Goal: Navigation & Orientation: Find specific page/section

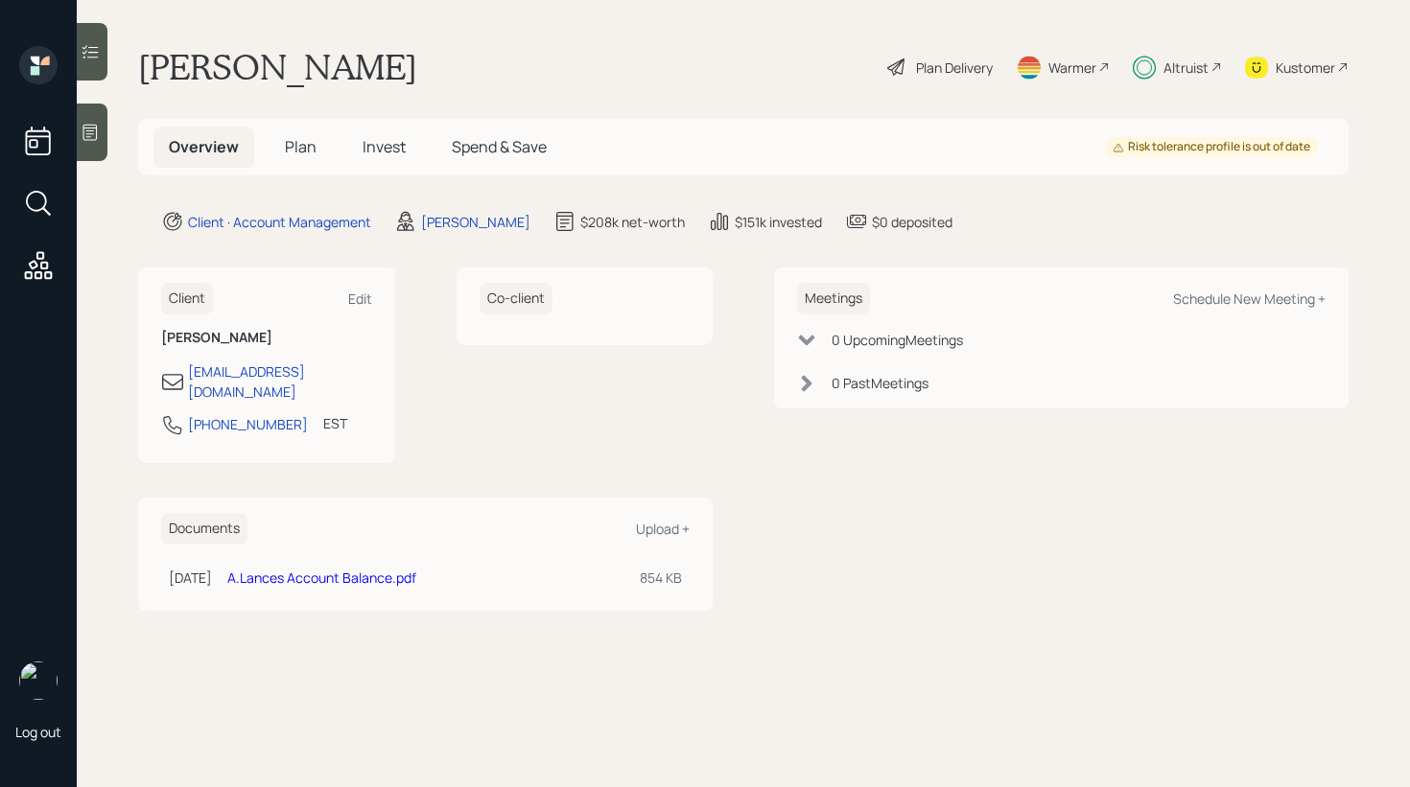
click at [374, 154] on span "Invest" at bounding box center [384, 146] width 43 height 21
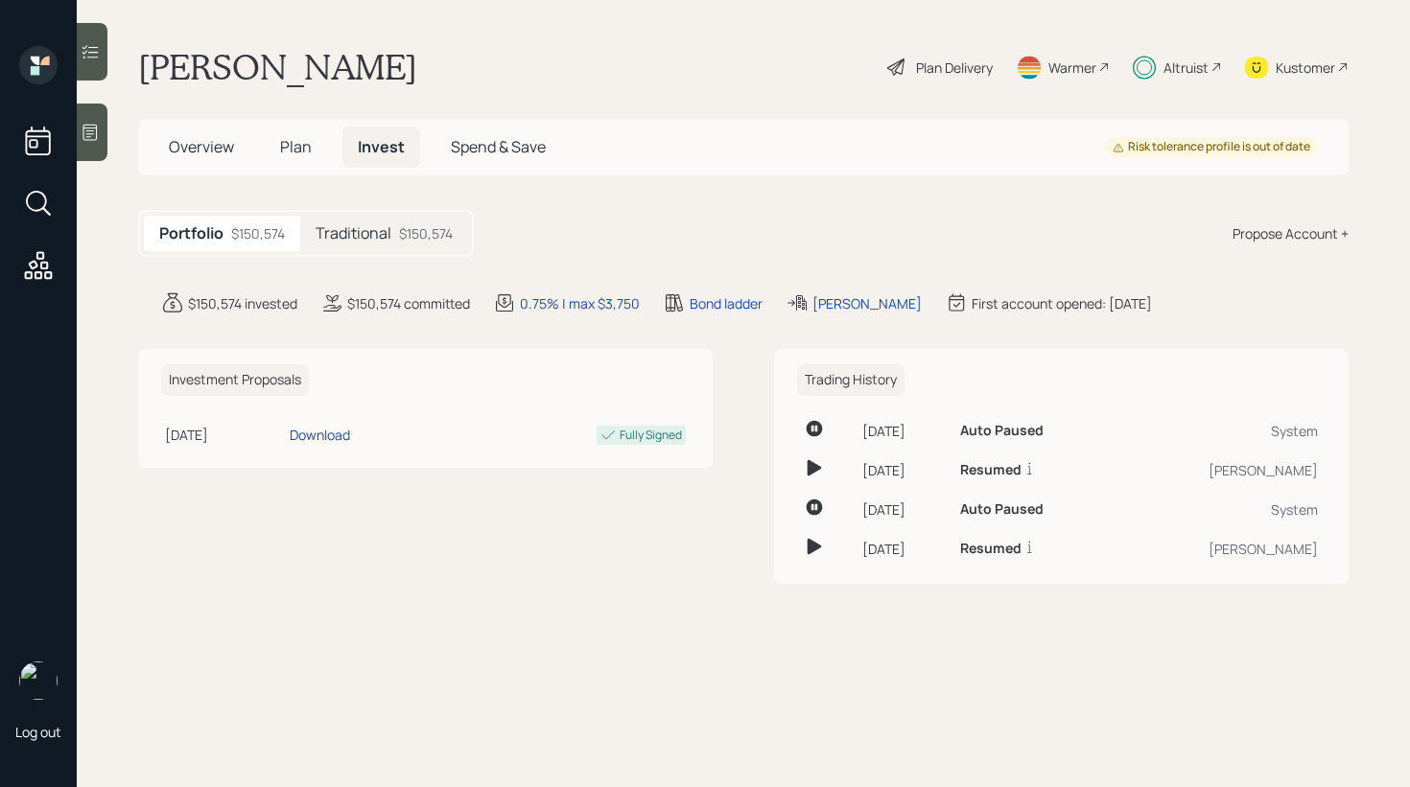
click at [301, 143] on span "Plan" at bounding box center [296, 146] width 32 height 21
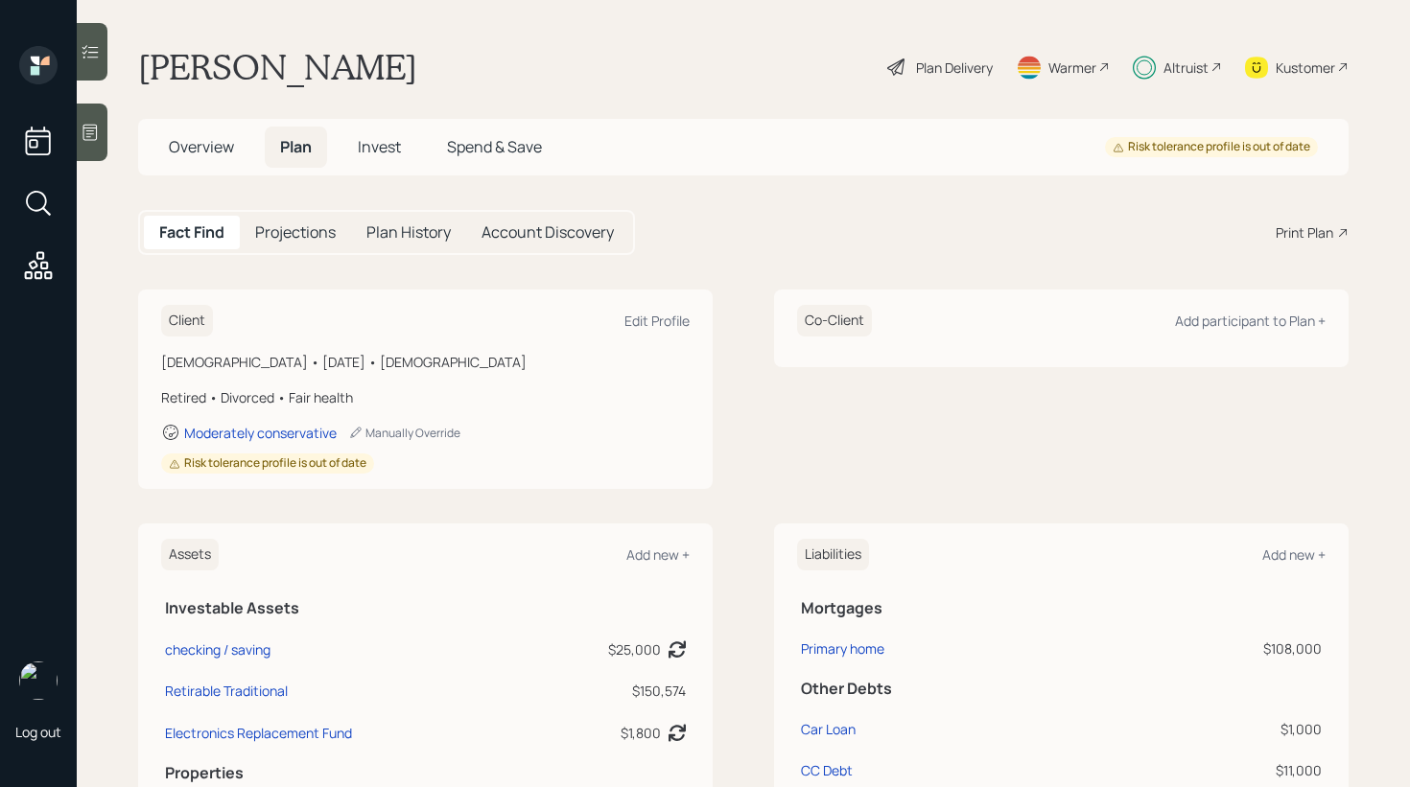
click at [198, 131] on h5 "Overview" at bounding box center [201, 147] width 96 height 41
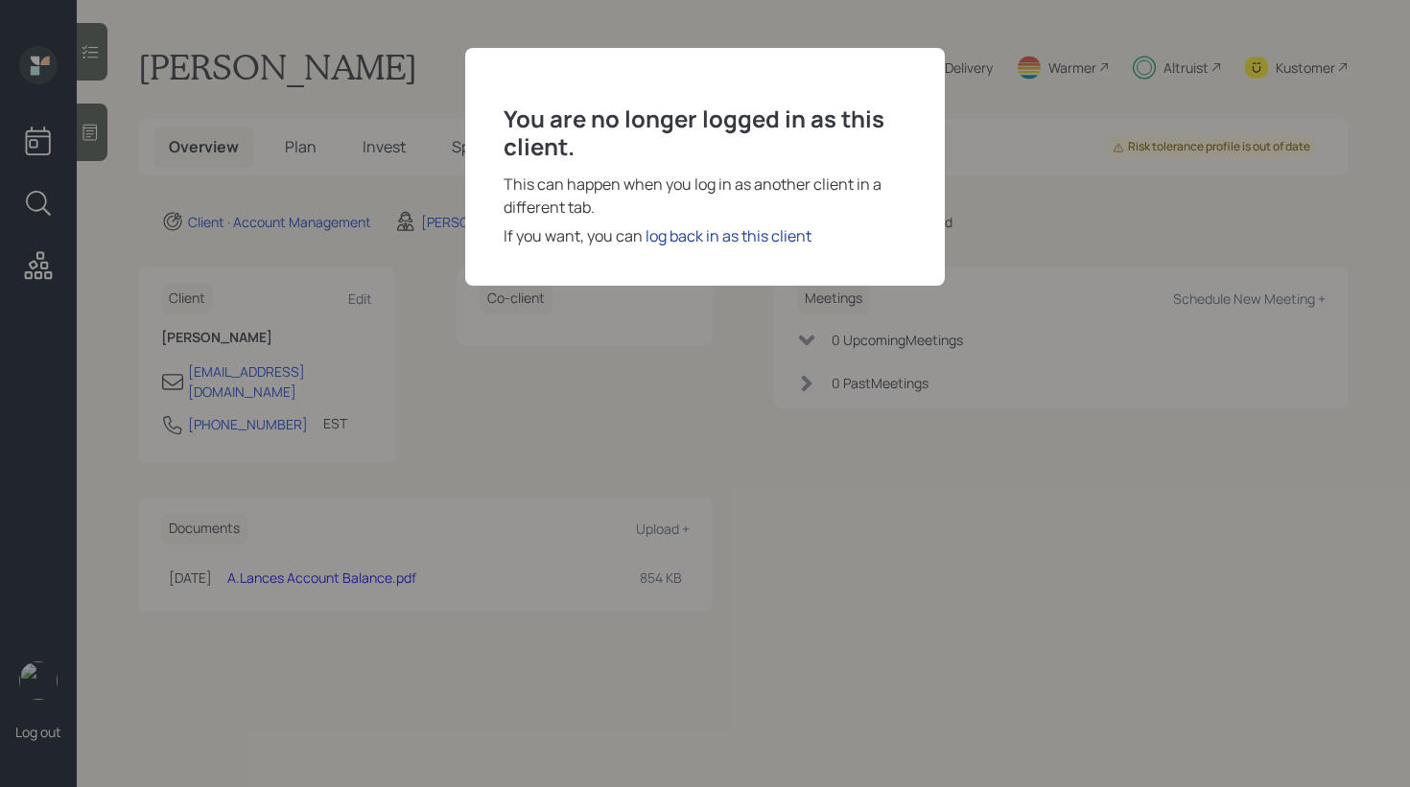
click at [710, 227] on div "log back in as this client" at bounding box center [728, 235] width 166 height 23
